Goal: Information Seeking & Learning: Learn about a topic

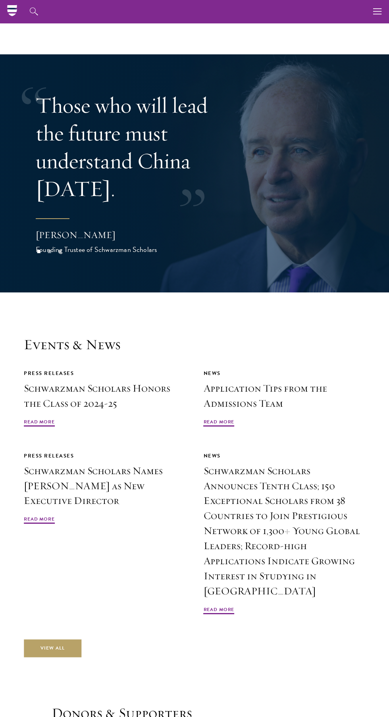
scroll to position [1983, 0]
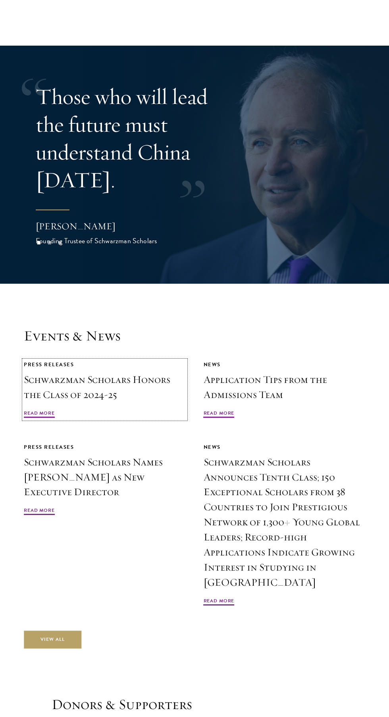
click at [125, 387] on h3 "Schwarzman Scholars Honors the Class of 2024-25" at bounding box center [105, 387] width 162 height 30
